Goal: Task Accomplishment & Management: Manage account settings

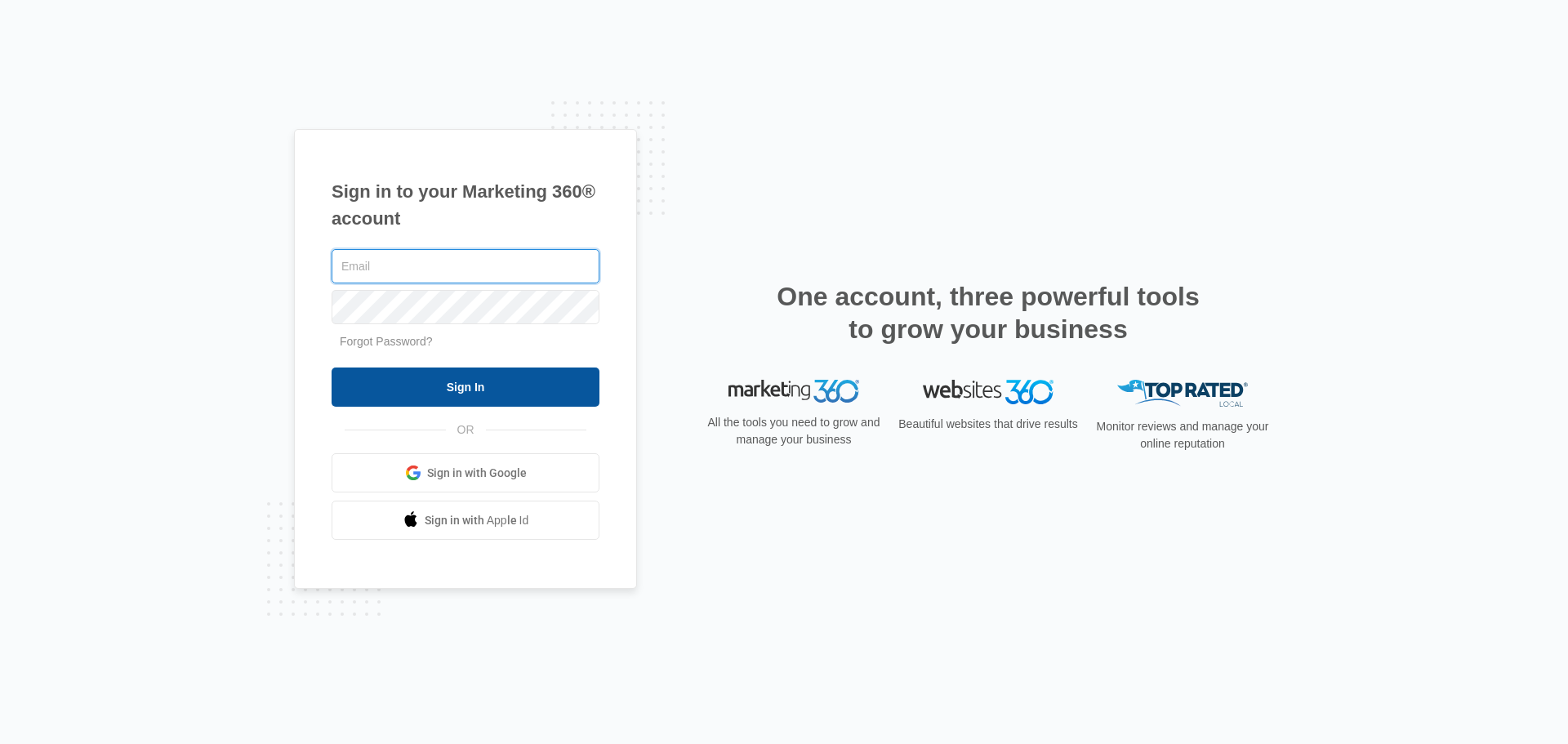
type input "[EMAIL_ADDRESS][DOMAIN_NAME]"
click at [425, 378] on input "Sign In" at bounding box center [466, 388] width 268 height 40
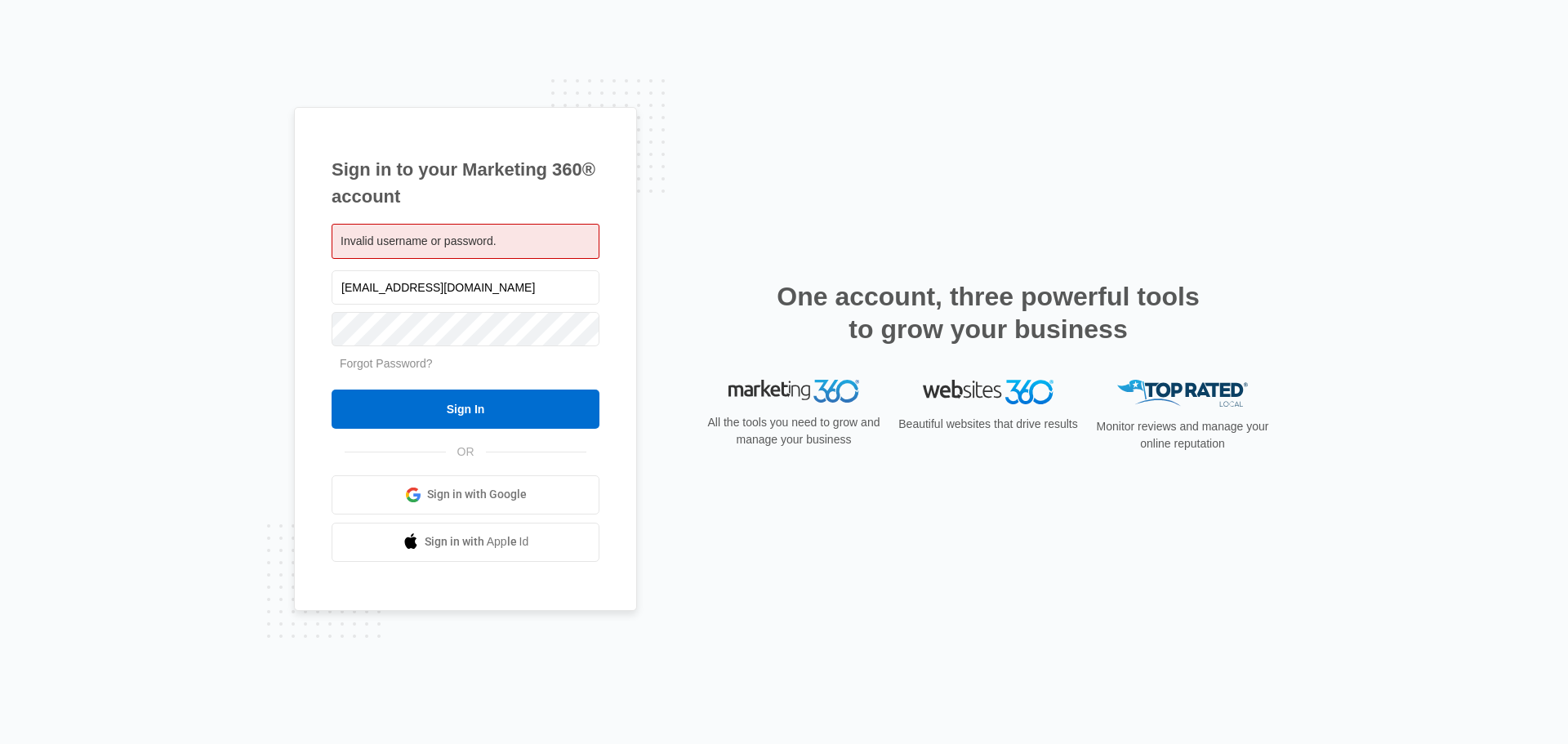
click at [530, 240] on div "Invalid username or password." at bounding box center [466, 241] width 268 height 35
click at [392, 244] on span "Invalid username or password." at bounding box center [419, 241] width 156 height 13
click at [389, 295] on input "[EMAIL_ADDRESS][DOMAIN_NAME]" at bounding box center [466, 288] width 268 height 35
click at [371, 379] on form "marymartinpostcards@gmail.com Forgot Password? Sign In" at bounding box center [466, 348] width 268 height 162
click at [393, 414] on input "Sign In" at bounding box center [466, 409] width 268 height 40
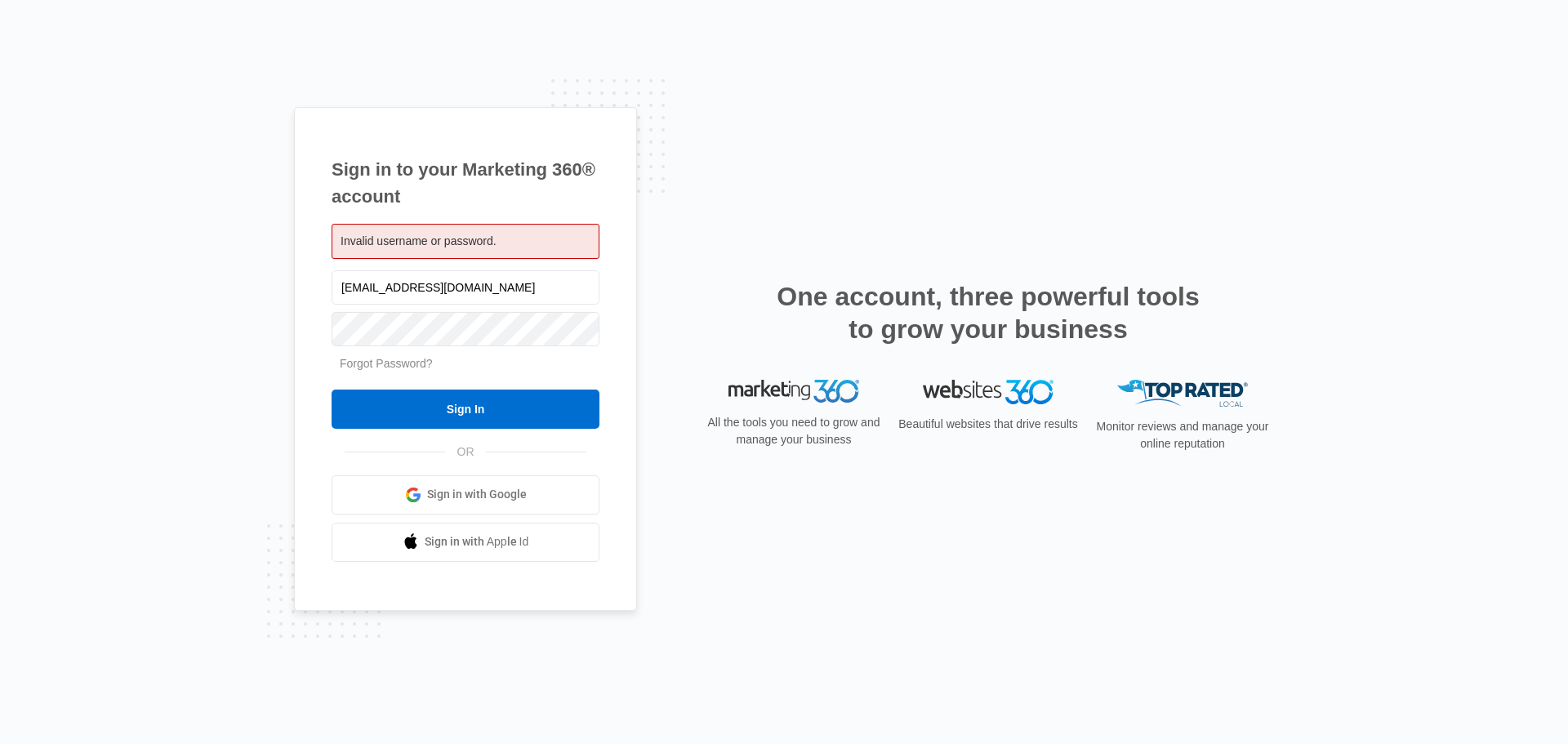
click at [384, 363] on link "Forgot Password?" at bounding box center [386, 364] width 93 height 13
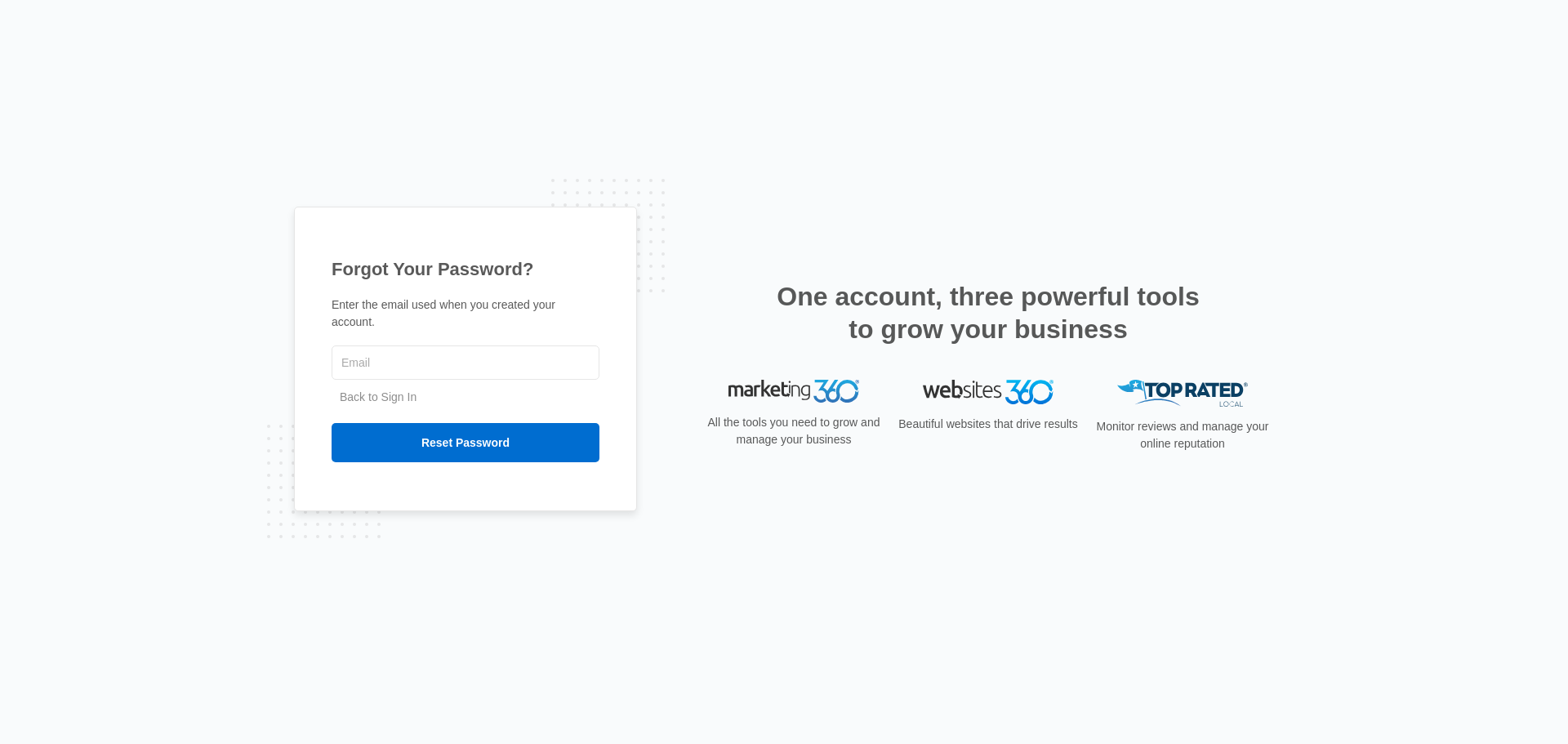
type input "[EMAIL_ADDRESS][DOMAIN_NAME]"
click at [421, 438] on input "Reset Password" at bounding box center [466, 443] width 268 height 40
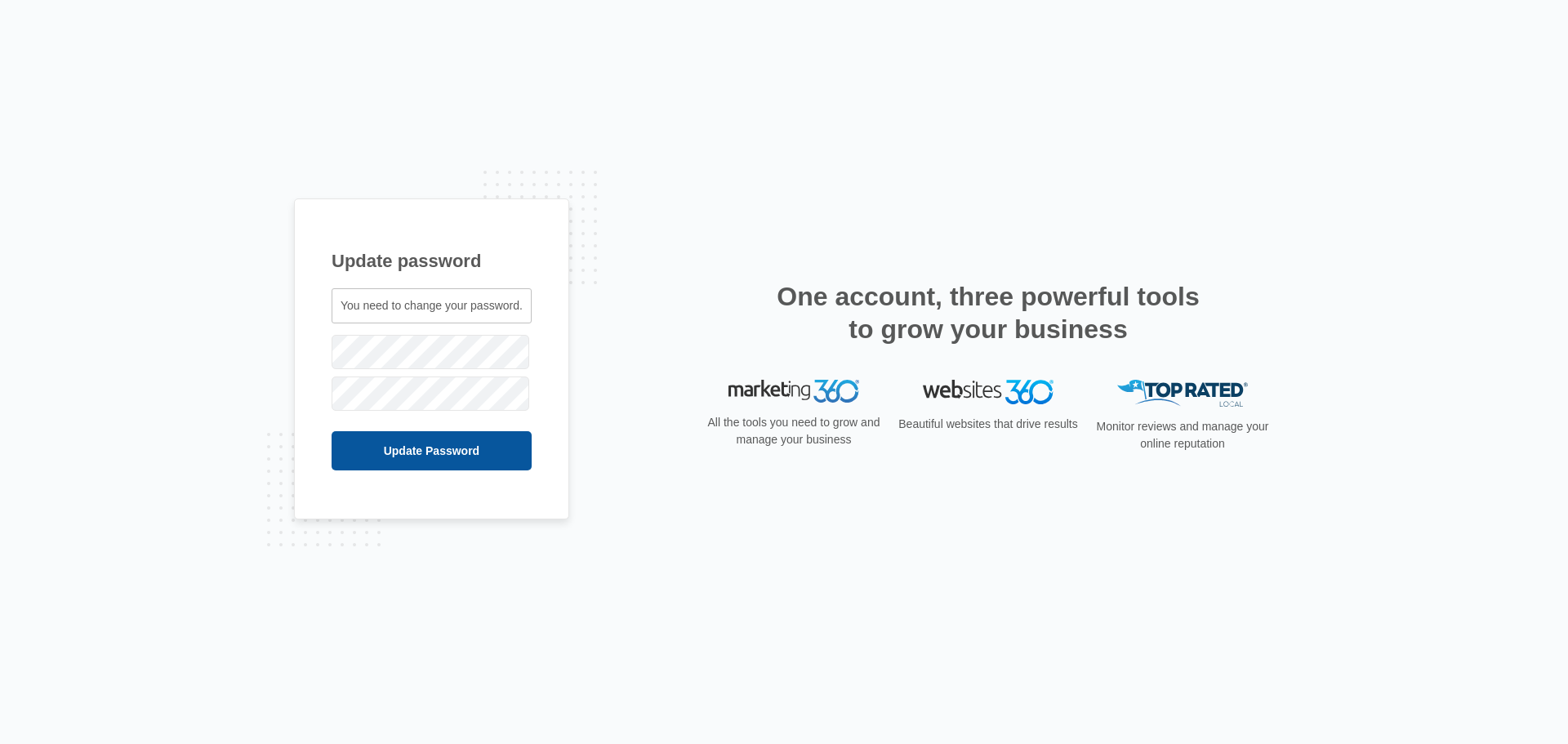
click at [422, 461] on input "Update Password" at bounding box center [431, 451] width 200 height 40
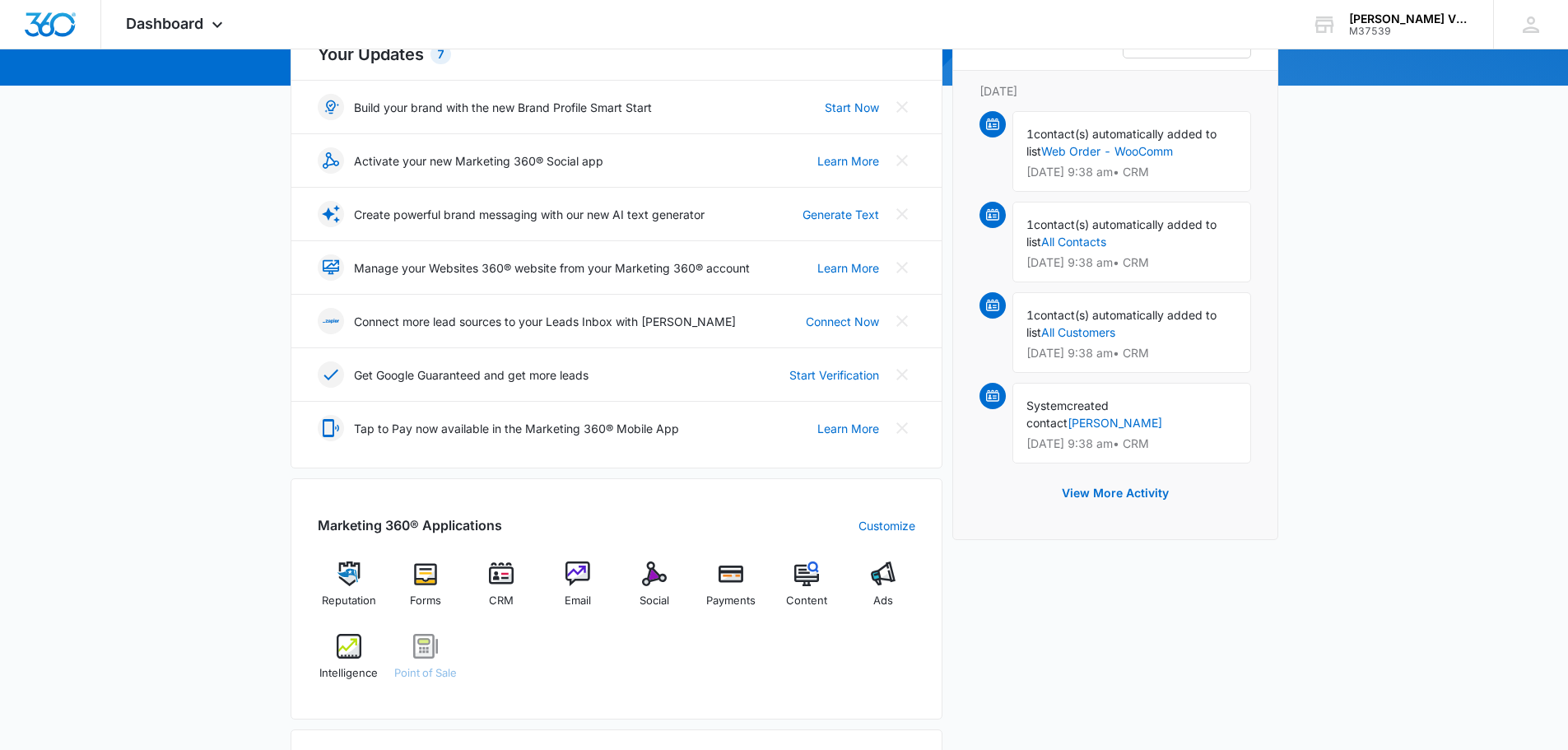
scroll to position [247, 0]
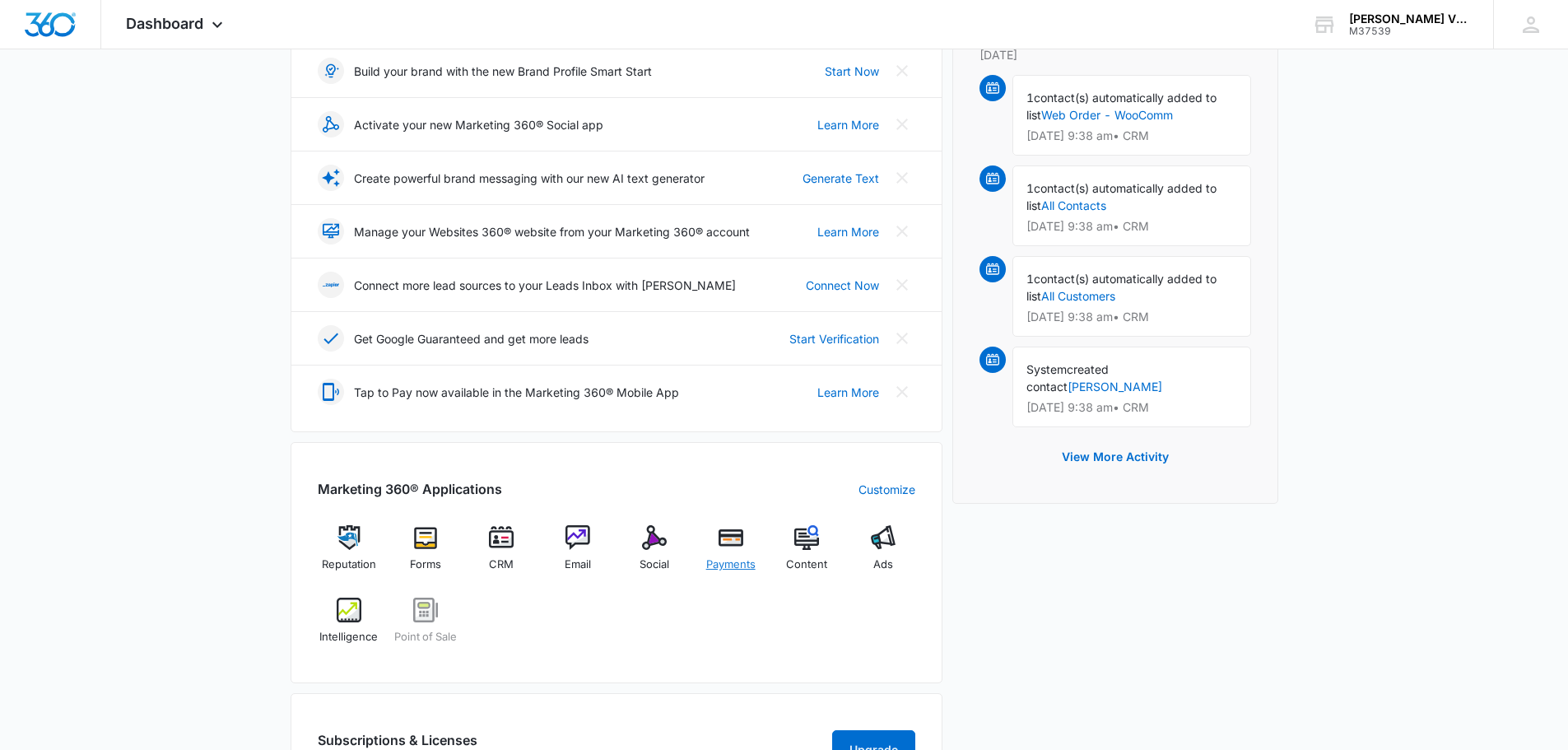
click at [735, 543] on img at bounding box center [731, 538] width 25 height 25
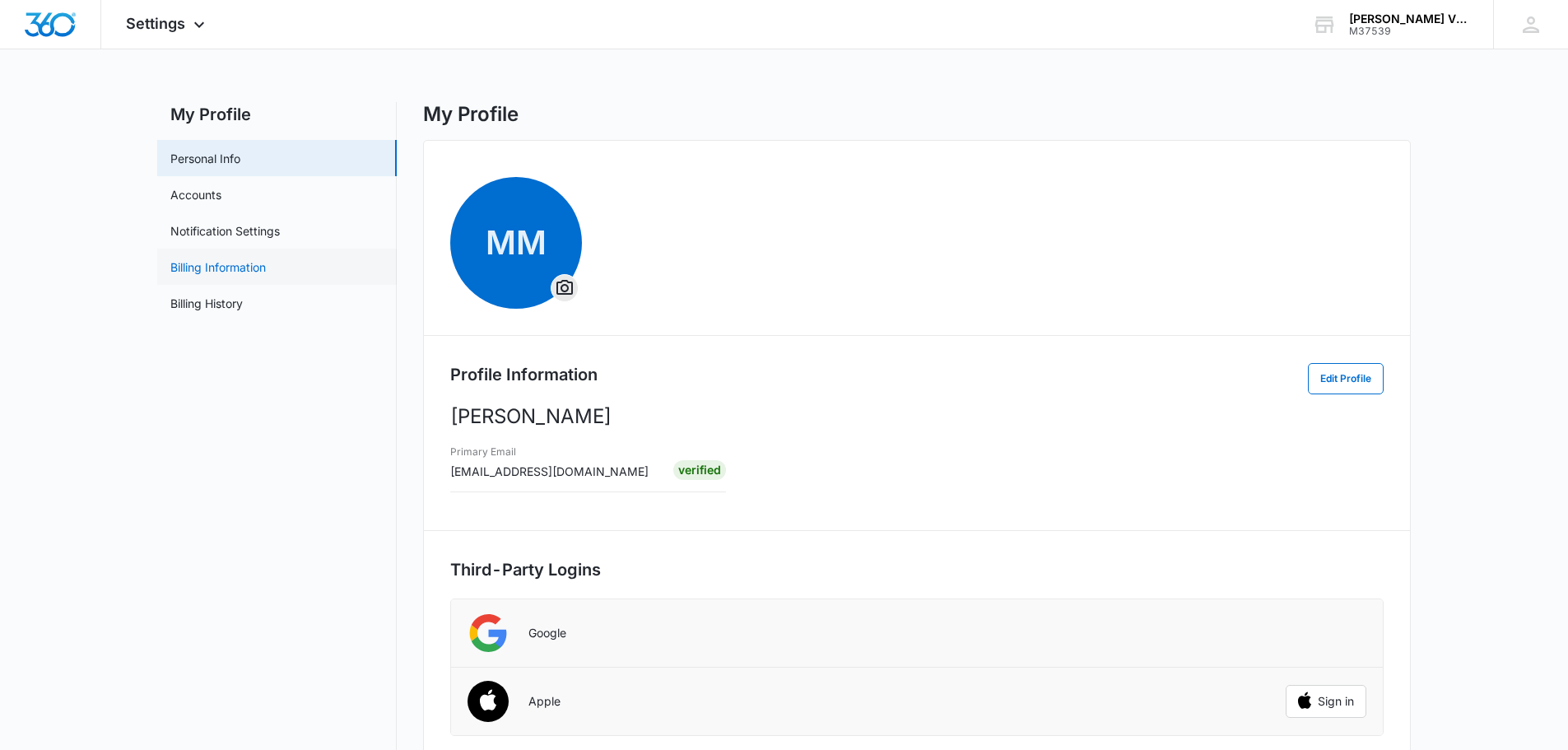
click at [201, 270] on link "Billing Information" at bounding box center [217, 267] width 95 height 17
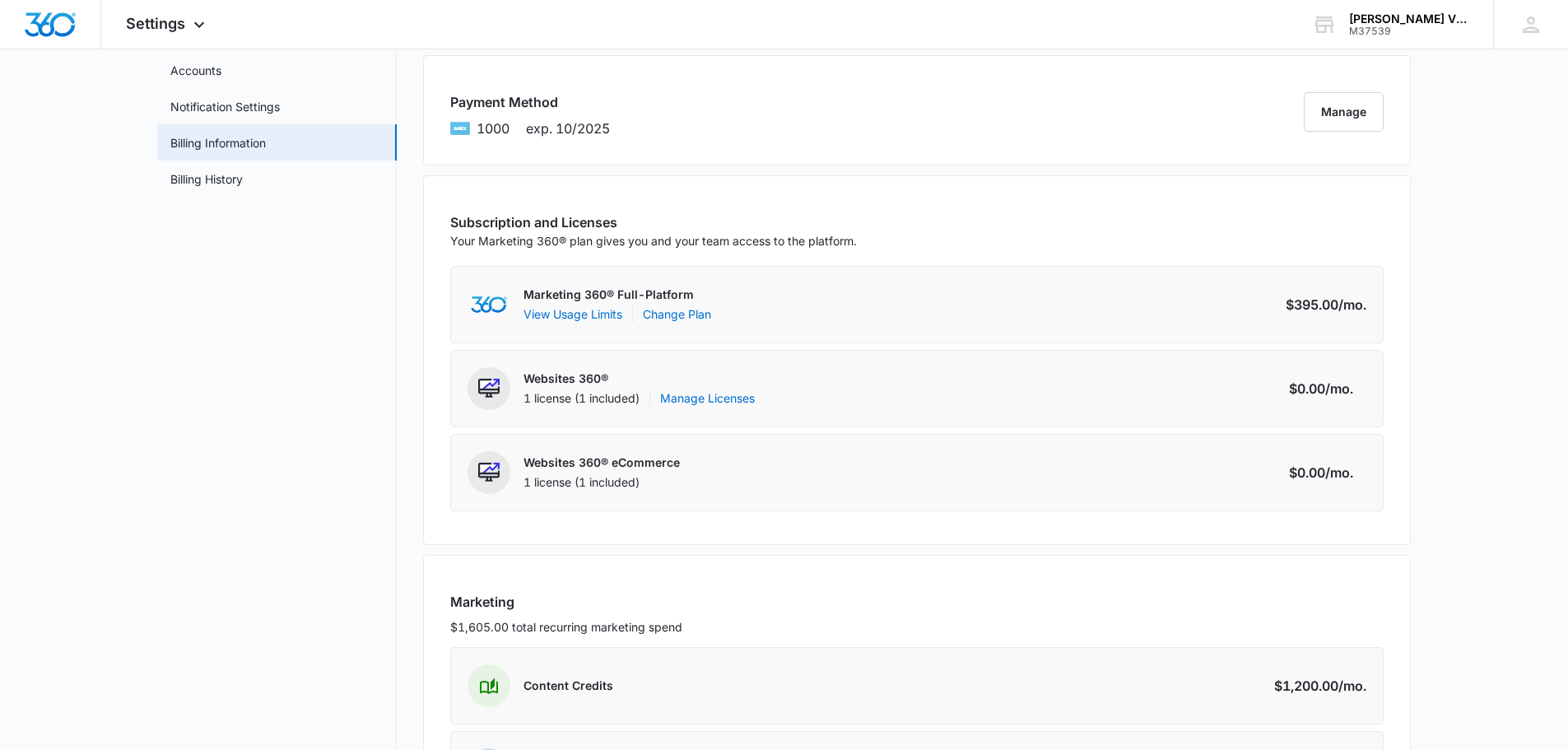
scroll to position [46, 0]
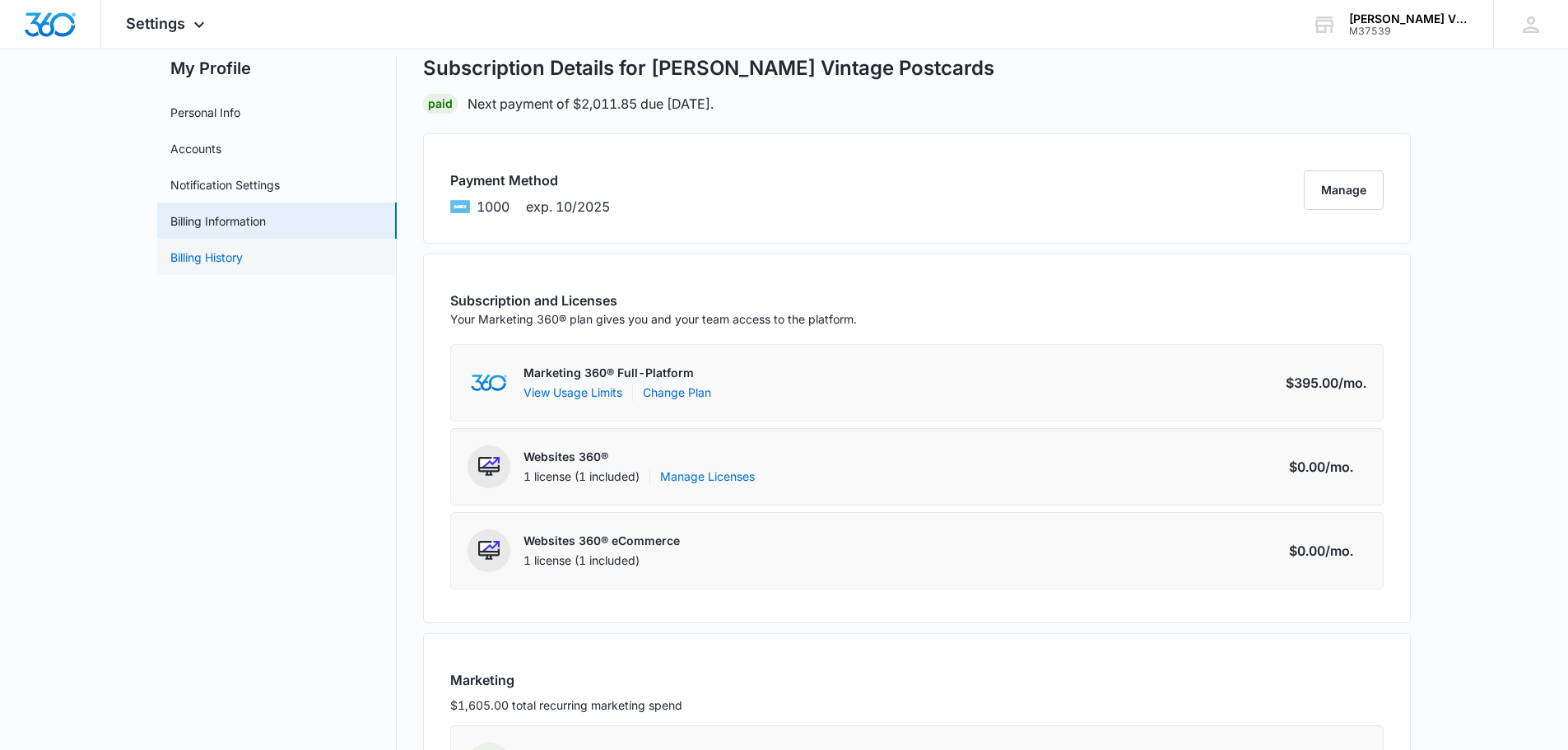
click at [243, 252] on link "Billing History" at bounding box center [206, 257] width 72 height 17
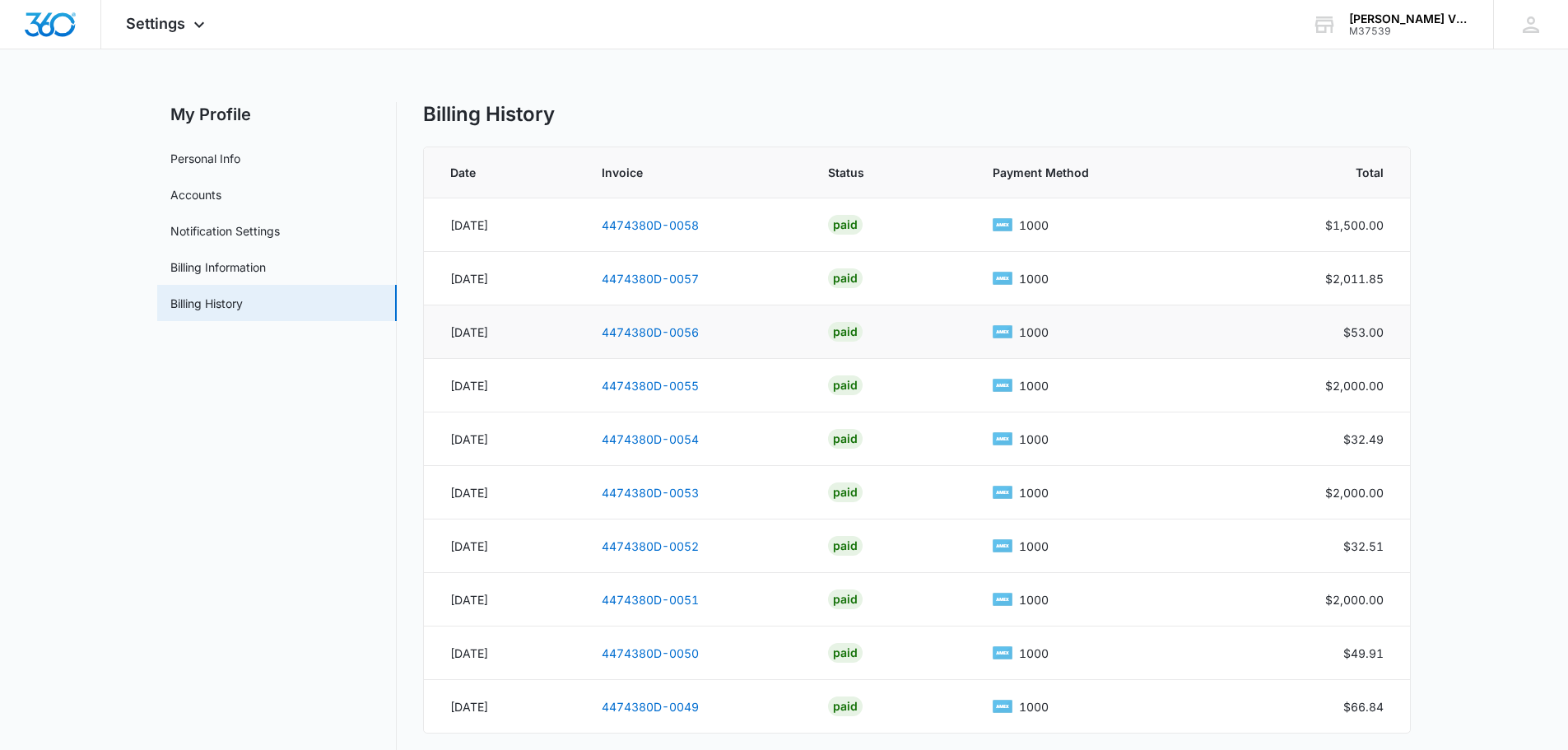
scroll to position [74, 0]
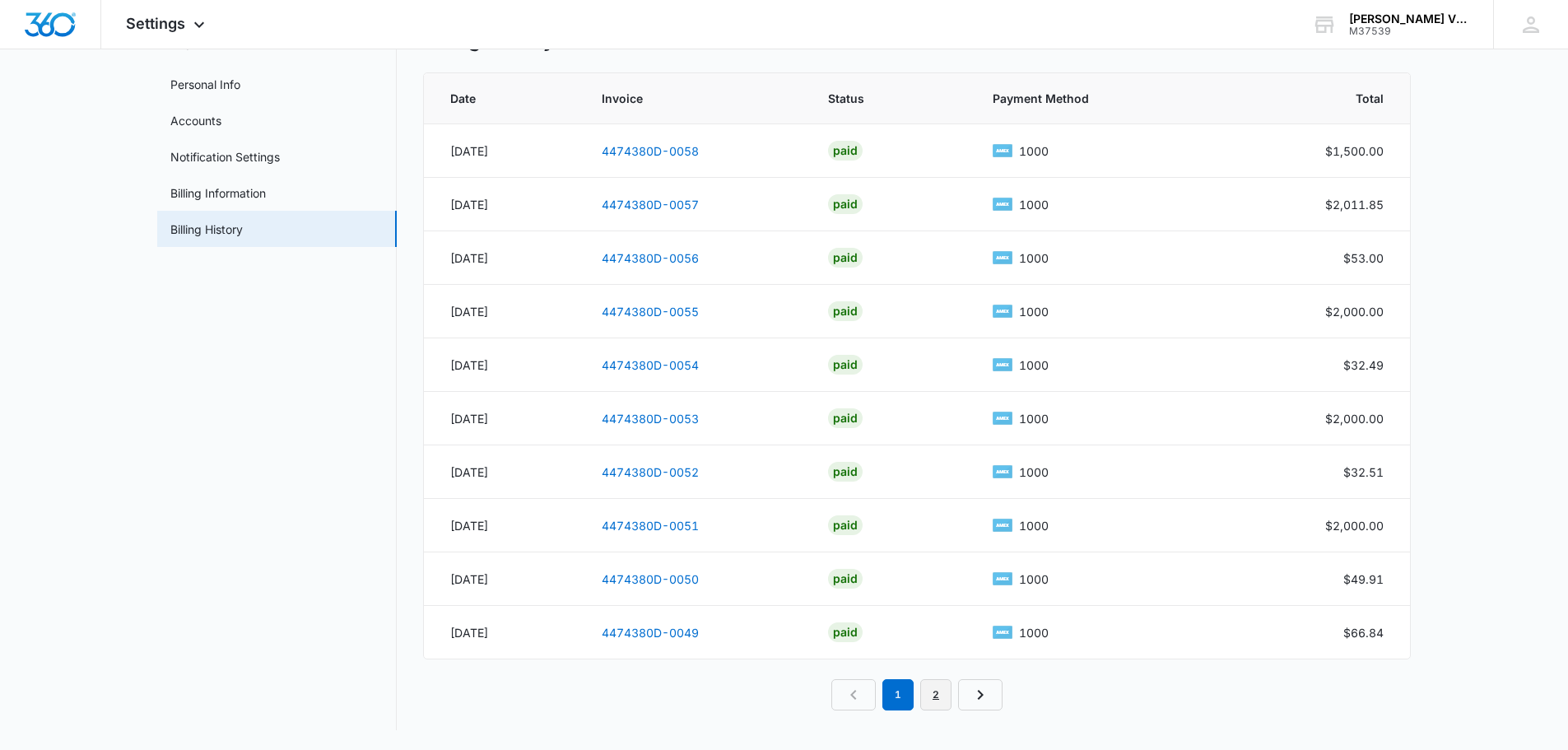
click at [938, 699] on link "2" at bounding box center [936, 695] width 32 height 32
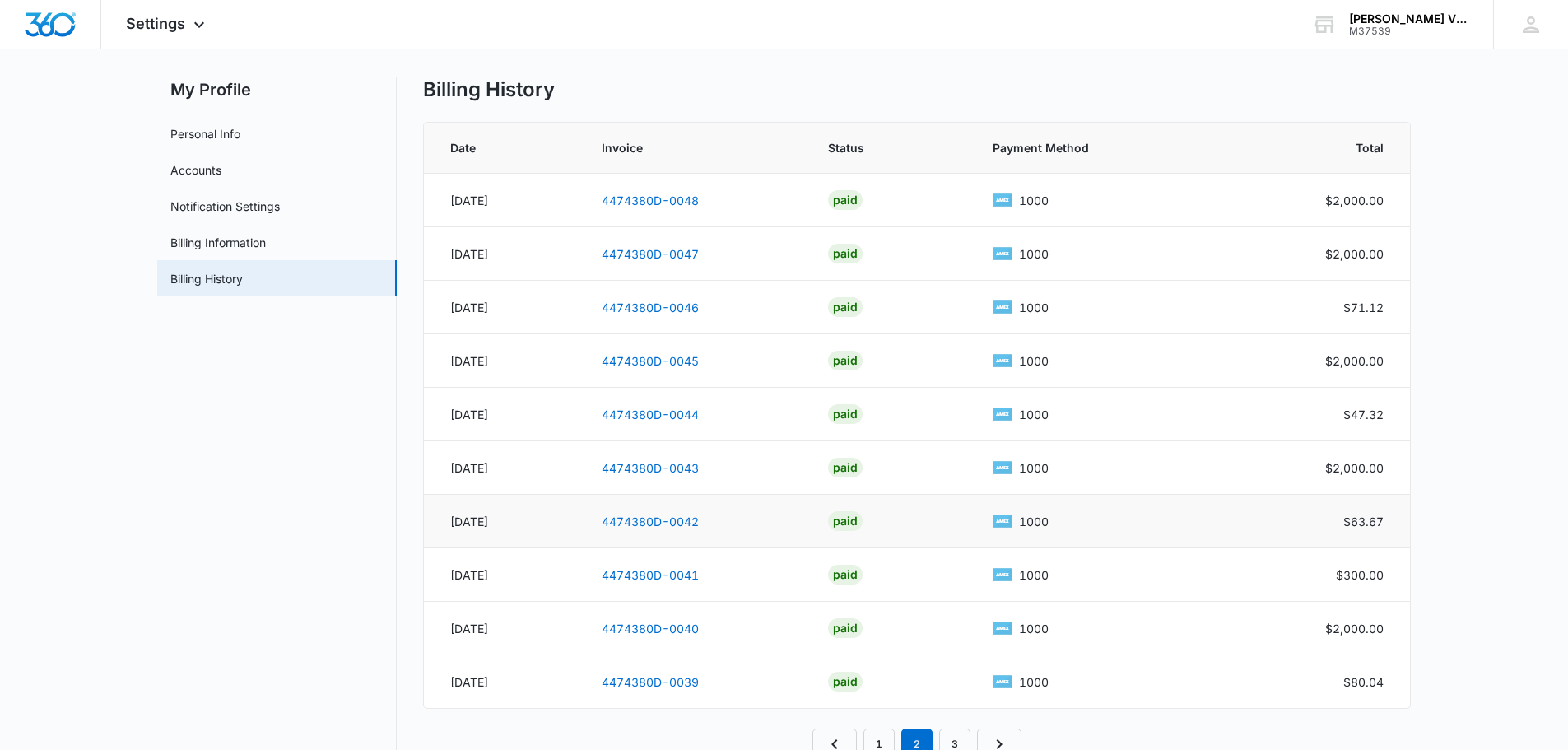
scroll to position [0, 0]
